Goal: Task Accomplishment & Management: Manage account settings

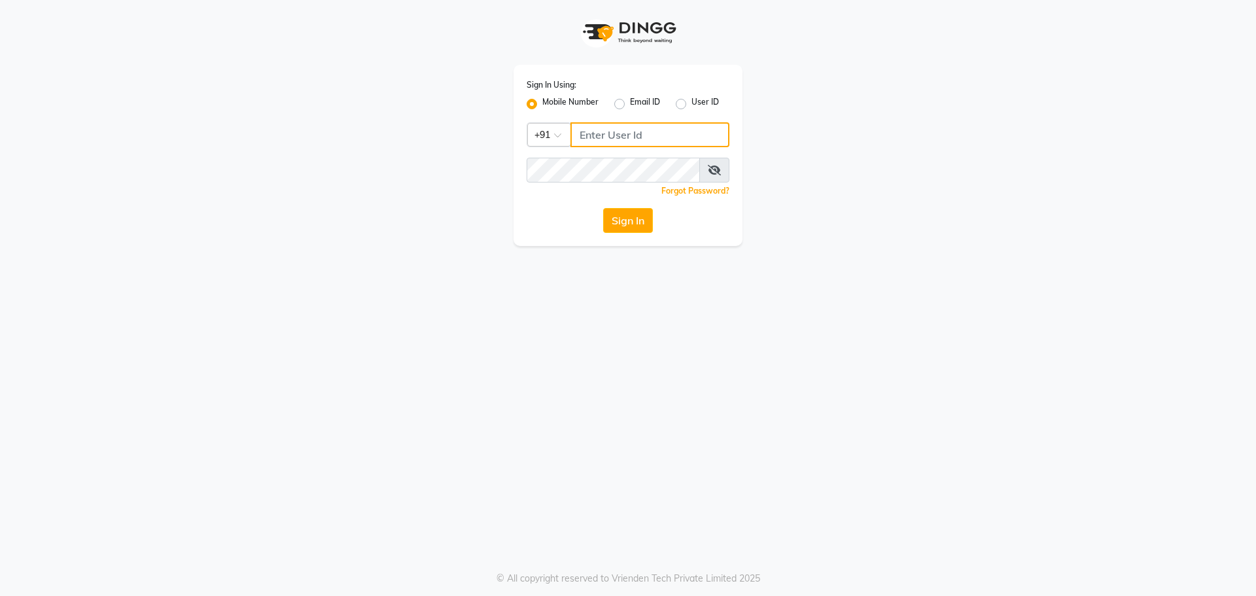
click at [639, 132] on input "Username" at bounding box center [650, 134] width 159 height 25
click at [612, 135] on input "Username" at bounding box center [650, 134] width 159 height 25
type input "8999680928"
drag, startPoint x: 627, startPoint y: 196, endPoint x: 627, endPoint y: 207, distance: 11.1
click at [627, 197] on div "Forgot Password?" at bounding box center [628, 191] width 203 height 14
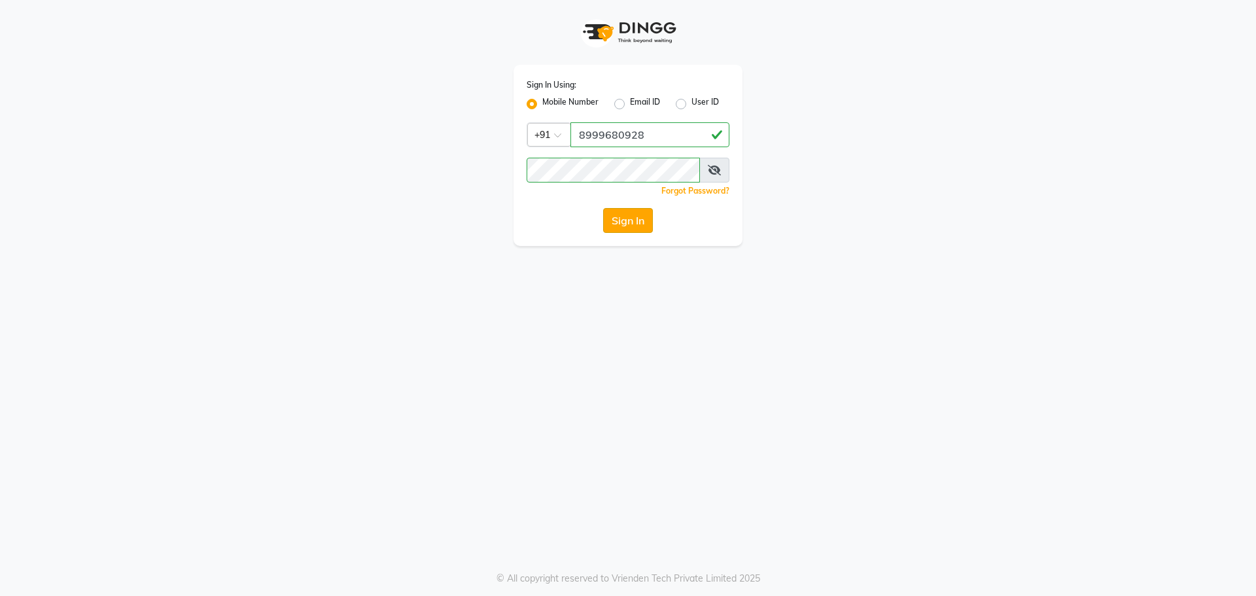
click at [630, 214] on button "Sign In" at bounding box center [628, 220] width 50 height 25
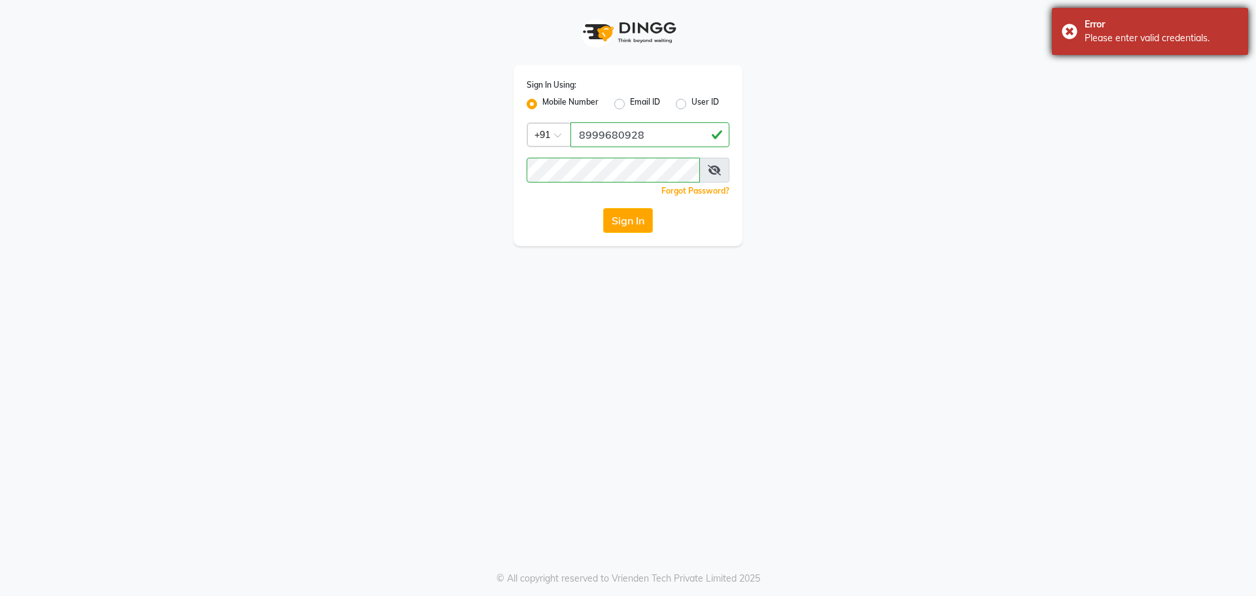
click at [1091, 50] on div "Error Please enter valid credentials." at bounding box center [1150, 31] width 196 height 47
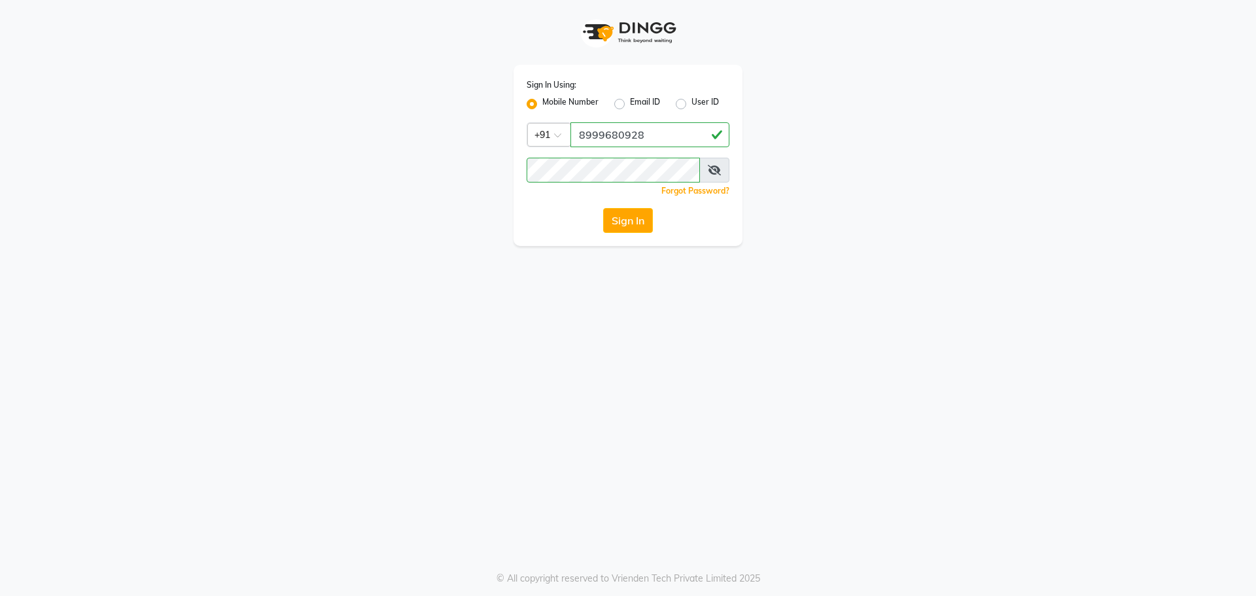
click at [627, 355] on div "Sign In Using: Mobile Number Email ID User ID Country Code × [PHONE_NUMBER] Rem…" at bounding box center [628, 298] width 1256 height 596
click at [621, 228] on button "Sign In" at bounding box center [628, 220] width 50 height 25
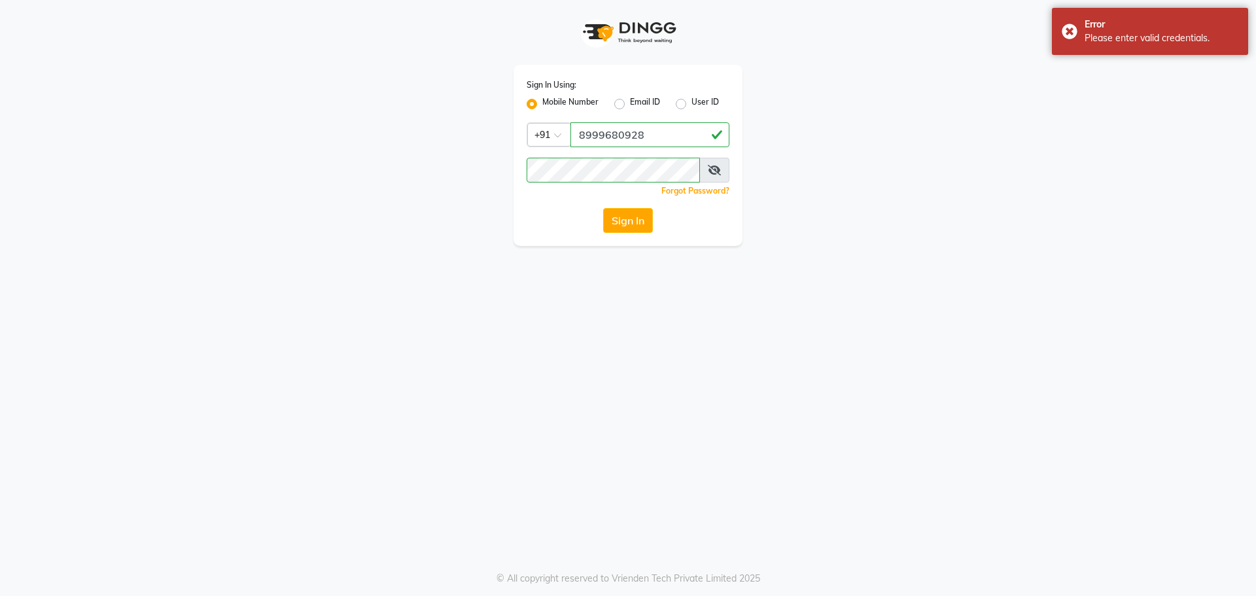
drag, startPoint x: 605, startPoint y: 185, endPoint x: 498, endPoint y: 220, distance: 112.3
click at [498, 220] on div "Sign In Using: Mobile Number Email ID User ID Country Code × [PHONE_NUMBER] Rem…" at bounding box center [628, 123] width 746 height 246
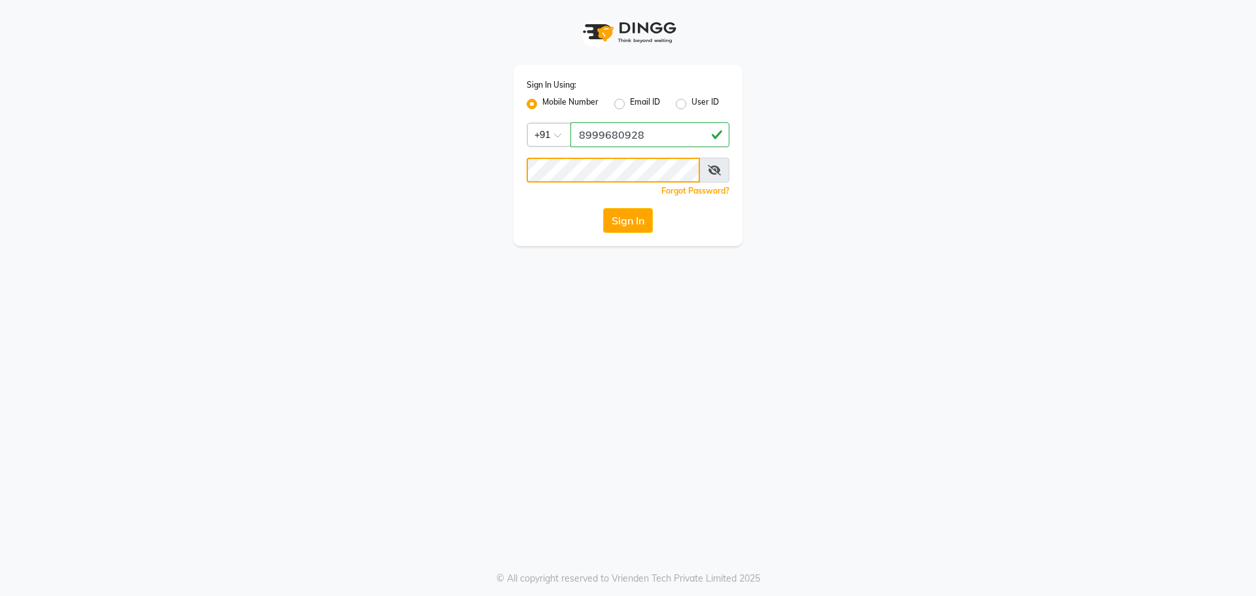
click at [603, 208] on button "Sign In" at bounding box center [628, 220] width 50 height 25
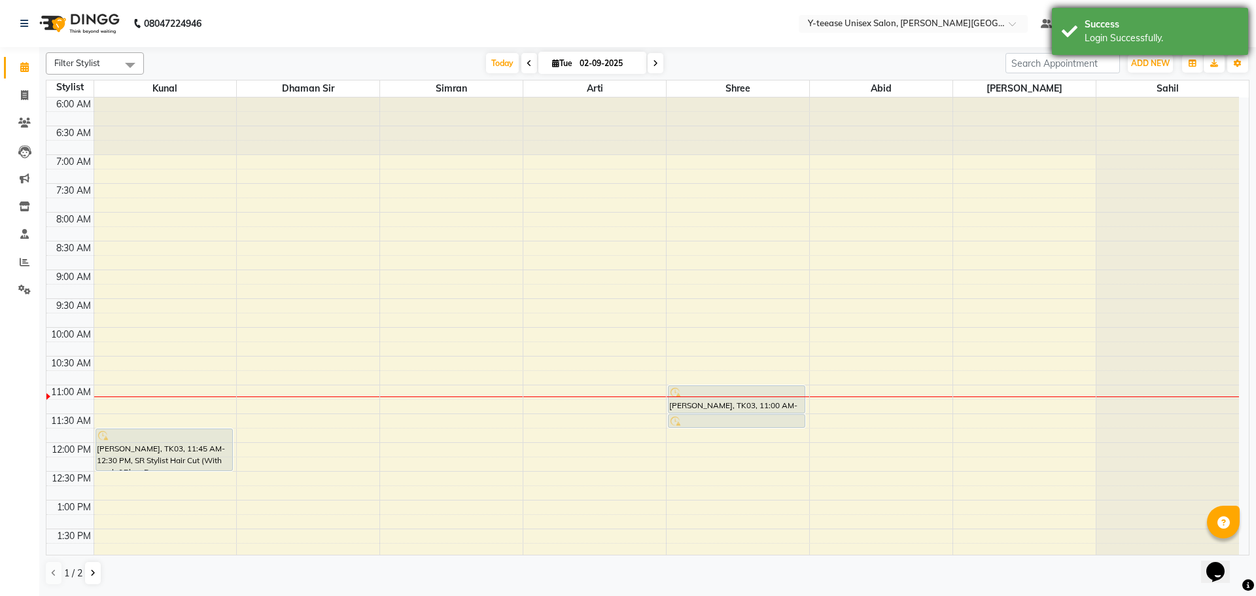
click at [1089, 37] on div "Login Successfully." at bounding box center [1162, 38] width 154 height 14
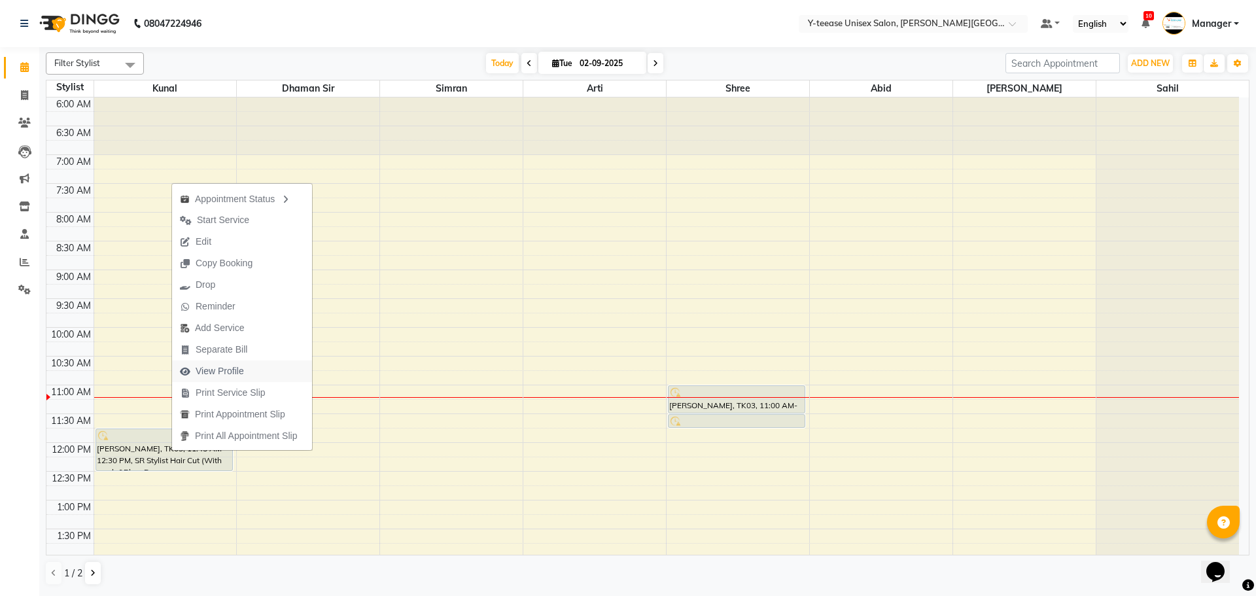
click at [214, 375] on span "View Profile" at bounding box center [220, 371] width 48 height 14
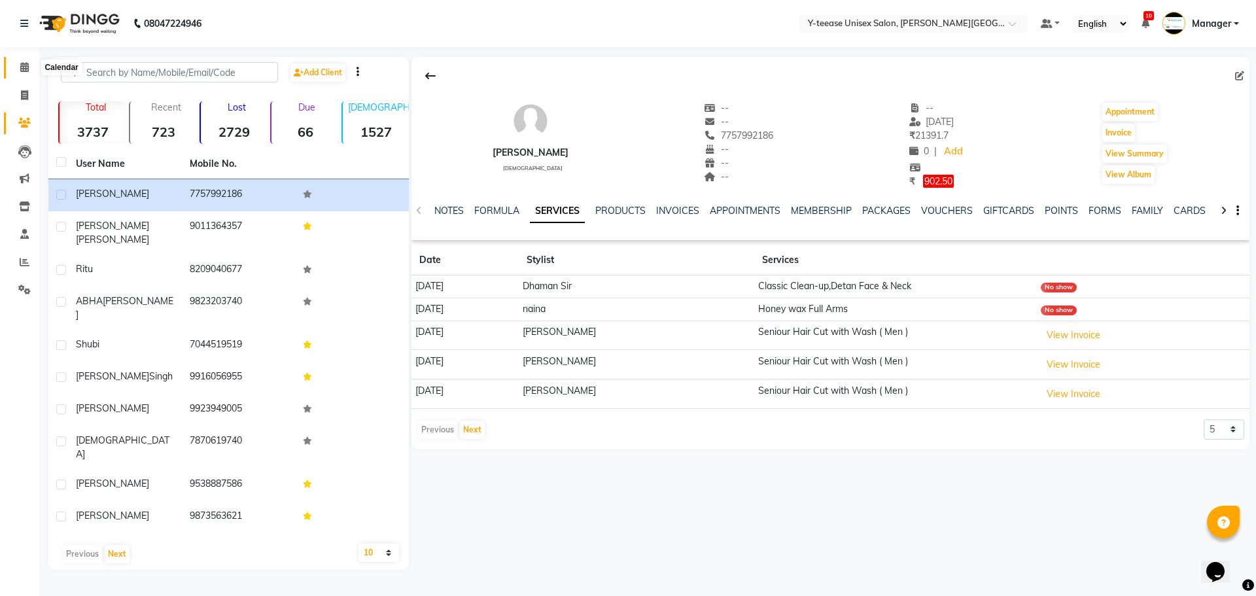
click at [20, 68] on icon at bounding box center [24, 67] width 9 height 10
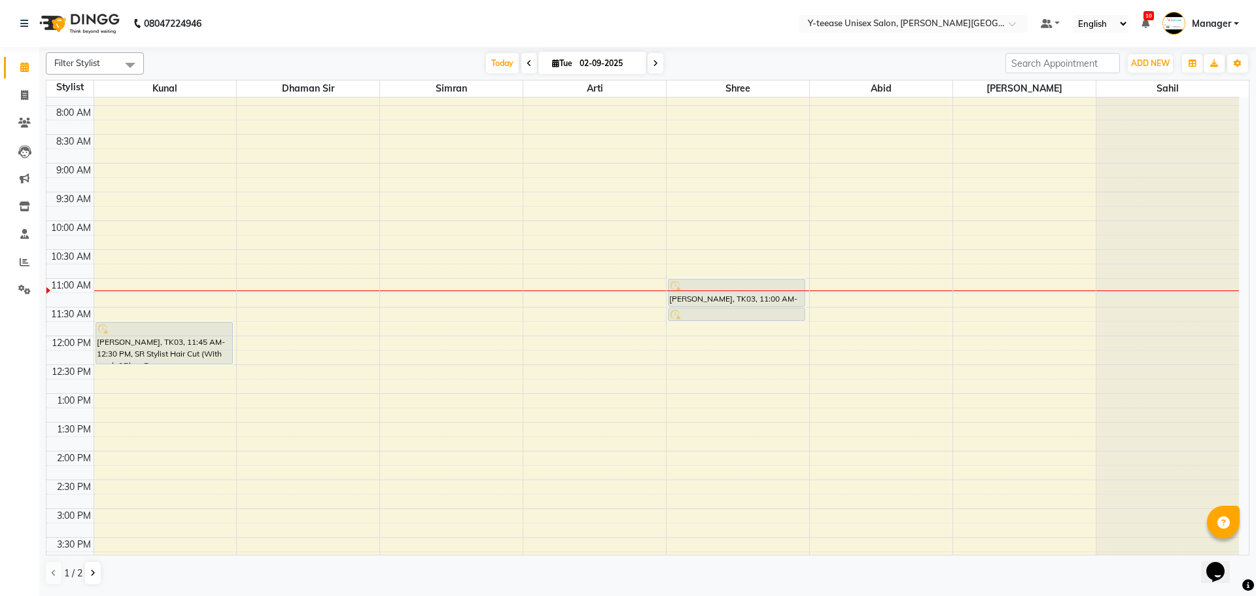
scroll to position [262, 0]
